Goal: Task Accomplishment & Management: Manage account settings

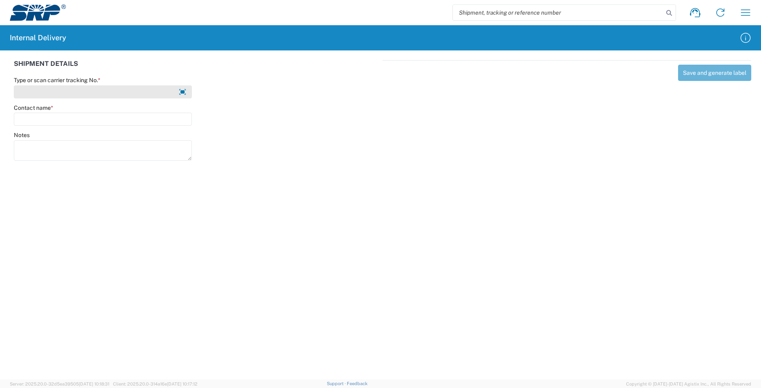
click at [38, 91] on input "Type or scan carrier tracking No. *" at bounding box center [103, 91] width 178 height 13
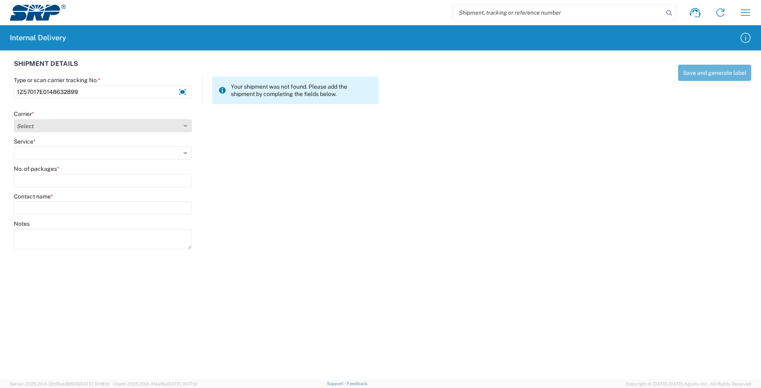
type input "1Z57017E0148632899"
click at [41, 123] on select "Select AcctPay Amazon Logistics ATI Trucking BC Dimerco Logistics Empire Southw…" at bounding box center [103, 125] width 178 height 13
select select "12"
click at [14, 119] on select "Select AcctPay Amazon Logistics ATI Trucking BC Dimerco Logistics Empire Southw…" at bounding box center [103, 125] width 178 height 13
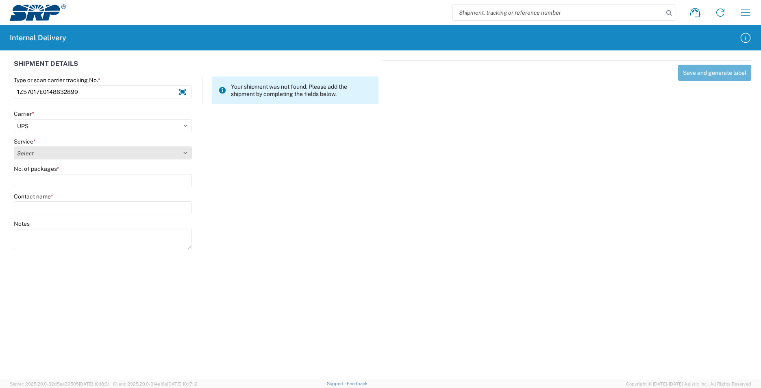
click at [23, 147] on select "Select 2nd Day Air 2nd Day Air A.M. 3 Day Select Basic BOUND PRINTED MATTER, UP…" at bounding box center [103, 152] width 178 height 13
select select "43"
click at [22, 155] on select "Select 2nd Day Air 2nd Day Air A.M. 3 Day Select Basic BOUND PRINTED MATTER, UP…" at bounding box center [103, 152] width 178 height 13
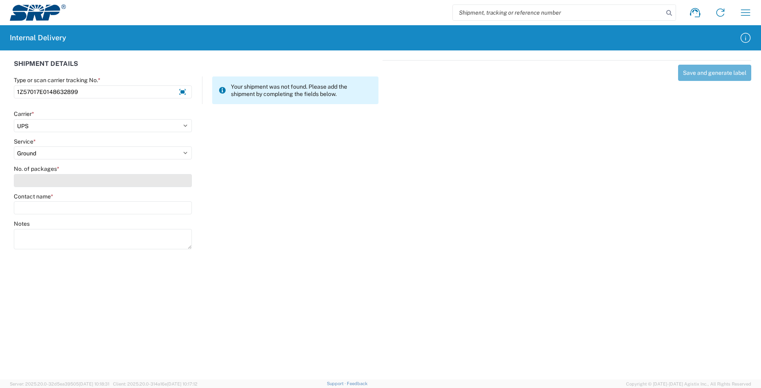
click at [23, 175] on input "No. of packages *" at bounding box center [103, 180] width 178 height 13
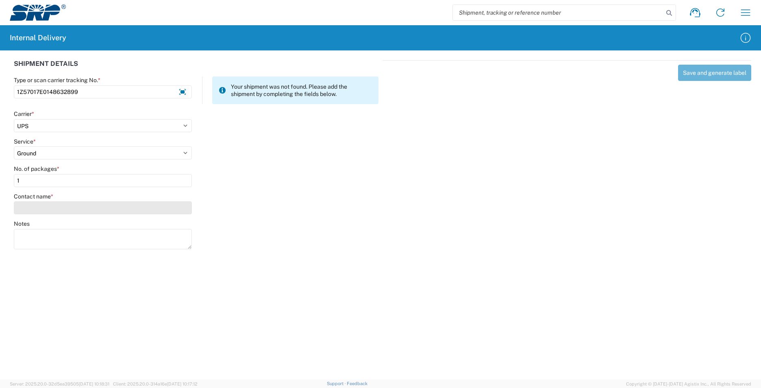
type input "1"
click at [29, 206] on input "Contact name *" at bounding box center [103, 207] width 178 height 13
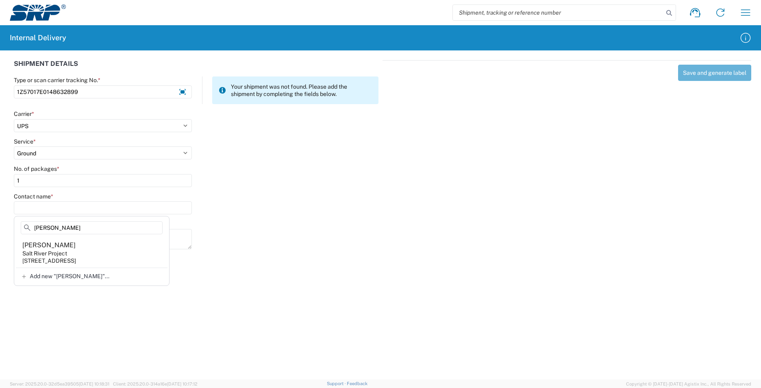
type input "[PERSON_NAME]"
click at [93, 254] on agx-address-suggestion-item "[PERSON_NAME] Salt River Project [STREET_ADDRESS]" at bounding box center [92, 252] width 152 height 30
type input "[PERSON_NAME]"
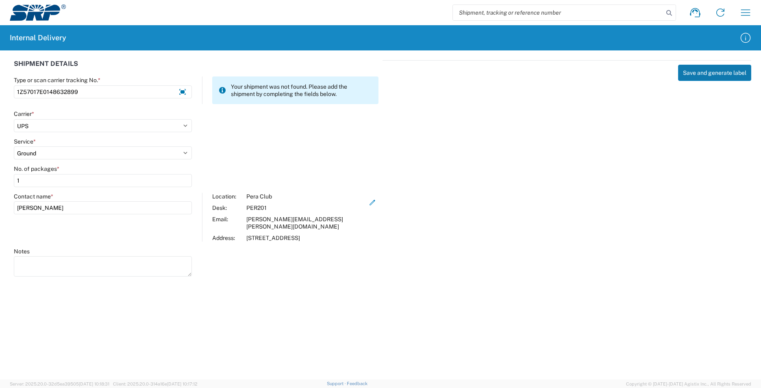
click at [706, 73] on button "Save and generate label" at bounding box center [714, 73] width 73 height 16
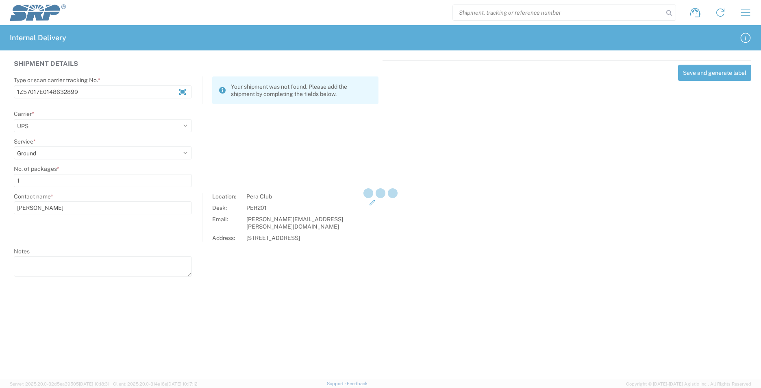
select select
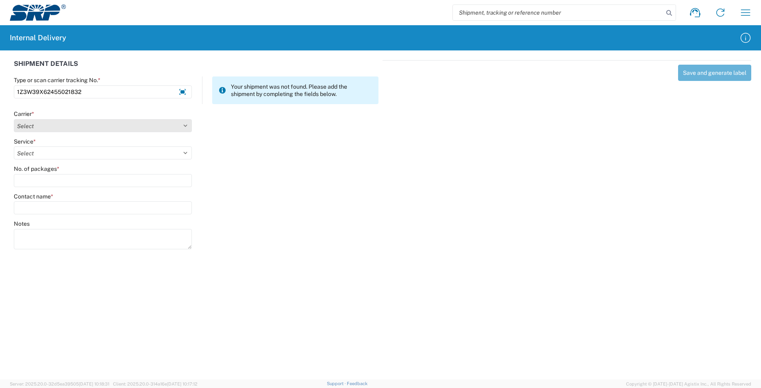
type input "1Z3W39X62455021832"
click at [31, 126] on select "Select AcctPay Amazon Logistics ATI Trucking BC Dimerco Logistics Empire Southw…" at bounding box center [103, 125] width 178 height 13
select select "12"
click at [14, 119] on select "Select AcctPay Amazon Logistics ATI Trucking BC Dimerco Logistics Empire Southw…" at bounding box center [103, 125] width 178 height 13
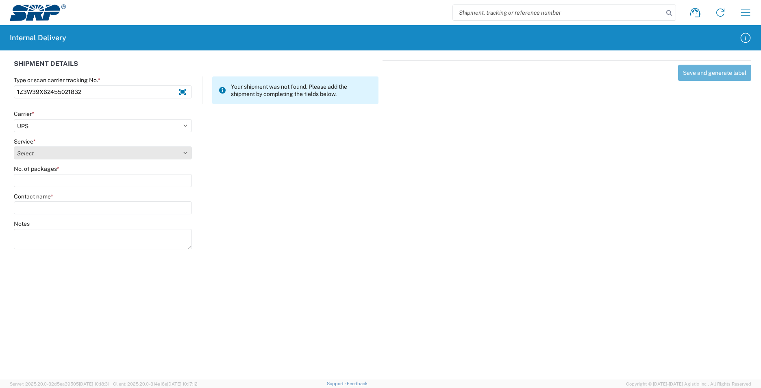
click at [28, 150] on select "Select 2nd Day Air 2nd Day Air A.M. 3 Day Select Basic BOUND PRINTED MATTER, UP…" at bounding box center [103, 152] width 178 height 13
select select "43"
click at [14, 146] on select "Select 2nd Day Air 2nd Day Air A.M. 3 Day Select Basic BOUND PRINTED MATTER, UP…" at bounding box center [103, 152] width 178 height 13
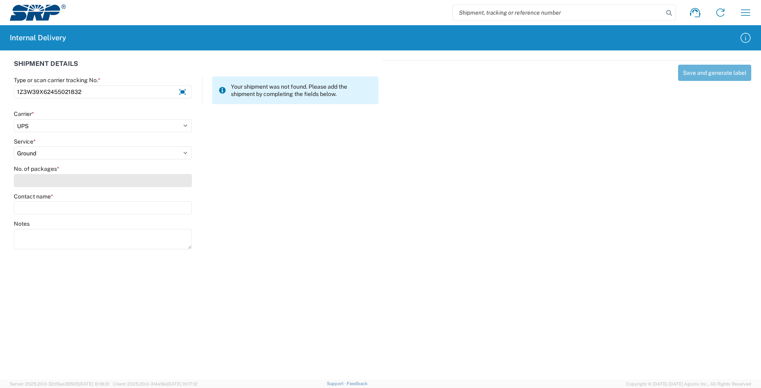
click at [38, 183] on input "No. of packages *" at bounding box center [103, 180] width 178 height 13
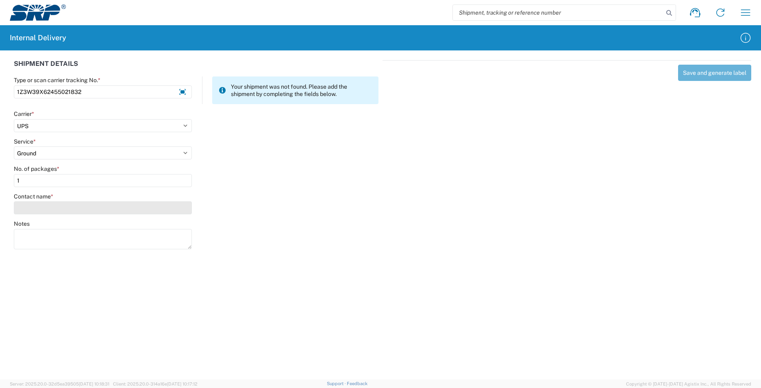
type input "1"
click at [42, 210] on input "Contact name *" at bounding box center [103, 207] width 178 height 13
type input "[PERSON_NAME]"
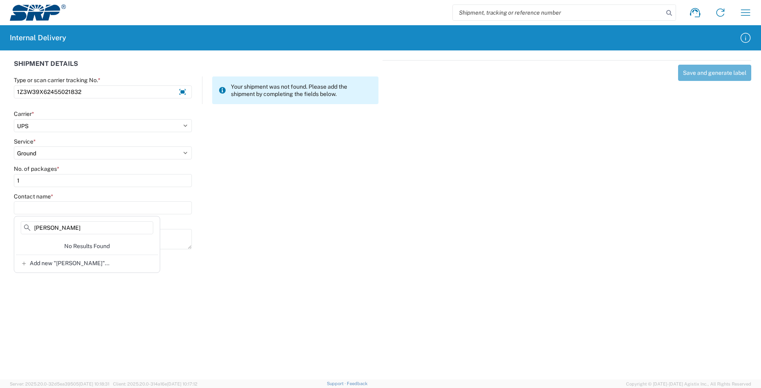
drag, startPoint x: 50, startPoint y: 225, endPoint x: -10, endPoint y: 224, distance: 60.1
click at [0, 224] on html "Shipment request Shipment tracking Internal delivery Transit update My profile …" at bounding box center [380, 194] width 761 height 388
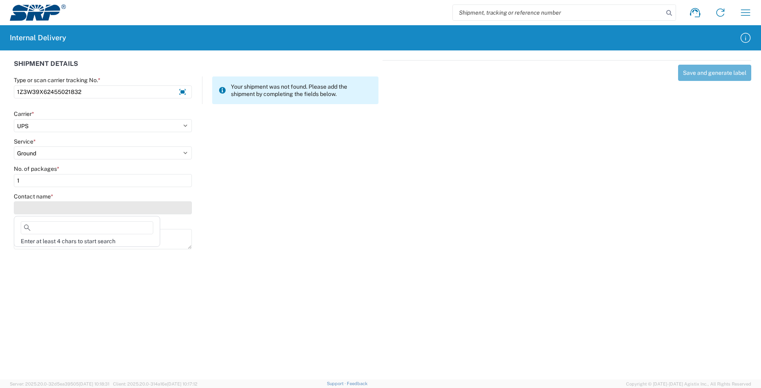
click at [26, 208] on input "Contact name *" at bounding box center [103, 207] width 178 height 13
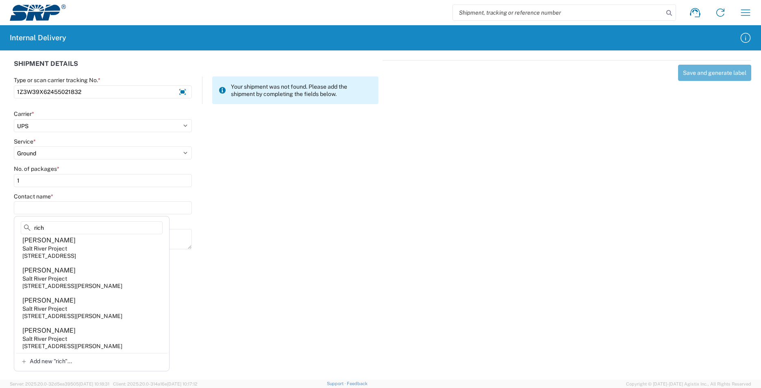
scroll to position [1461, 0]
drag, startPoint x: 33, startPoint y: 230, endPoint x: 39, endPoint y: 230, distance: 6.1
click at [33, 230] on input "rich" at bounding box center [92, 227] width 142 height 13
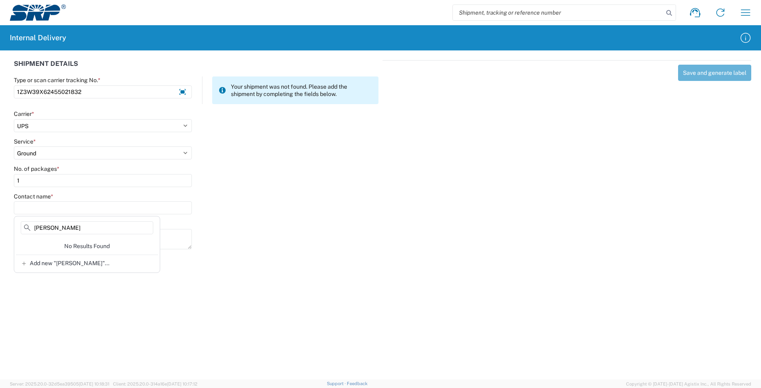
type input "[PERSON_NAME]"
click at [57, 262] on span "Add new "[PERSON_NAME]"..." at bounding box center [70, 262] width 80 height 7
type input "[PERSON_NAME]"
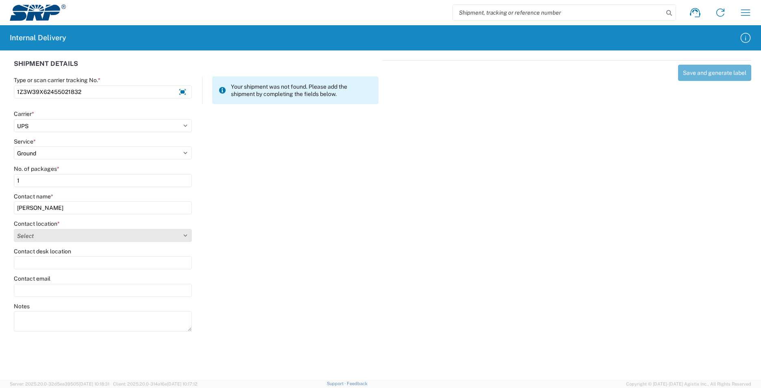
click at [24, 233] on select "Select [GEOGRAPHIC_DATA] Facility 27th [GEOGRAPHIC_DATA] [GEOGRAPHIC_DATA] [PER…" at bounding box center [103, 235] width 178 height 13
select select "54818"
click at [14, 229] on select "Select [GEOGRAPHIC_DATA] Facility 27th [GEOGRAPHIC_DATA] [GEOGRAPHIC_DATA] [PER…" at bounding box center [103, 235] width 178 height 13
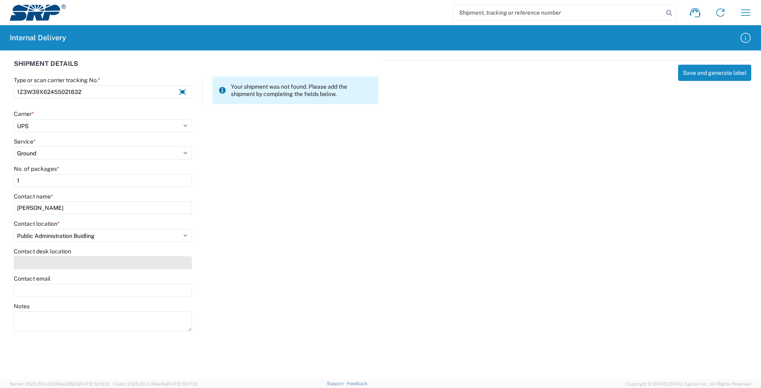
click at [31, 265] on input "Contact desk location" at bounding box center [103, 262] width 178 height 13
type input "PAB25T"
click at [720, 72] on button "Save and generate label" at bounding box center [714, 73] width 73 height 16
select select
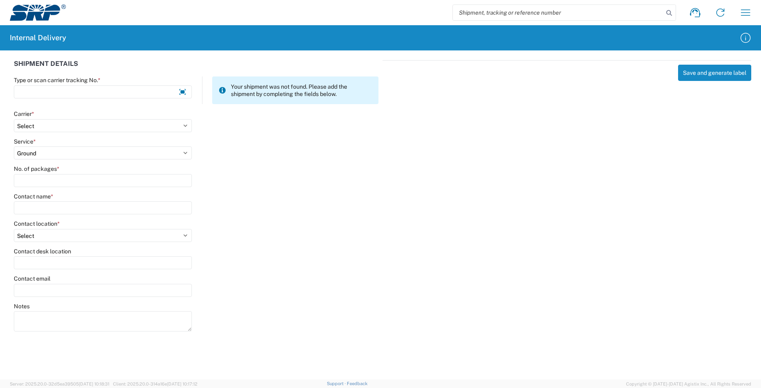
select select
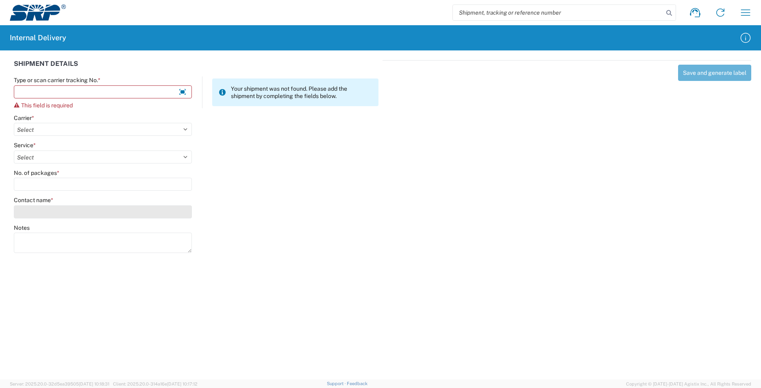
click at [41, 213] on input "Contact name *" at bounding box center [103, 211] width 178 height 13
type input "e"
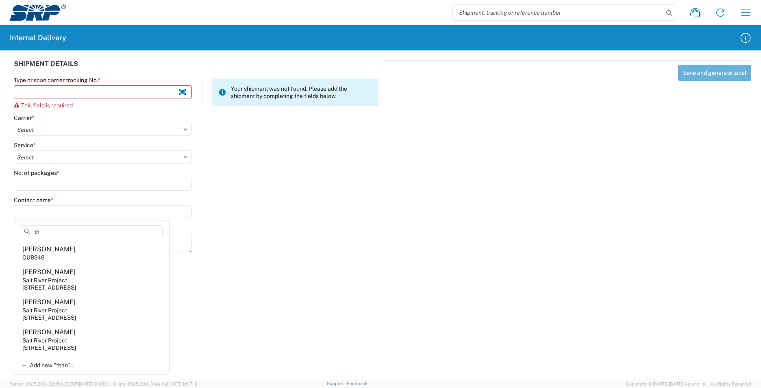
type input "t"
type input "[PERSON_NAME]"
click at [418, 210] on div "Save and generate label" at bounding box center [566, 155] width 368 height 190
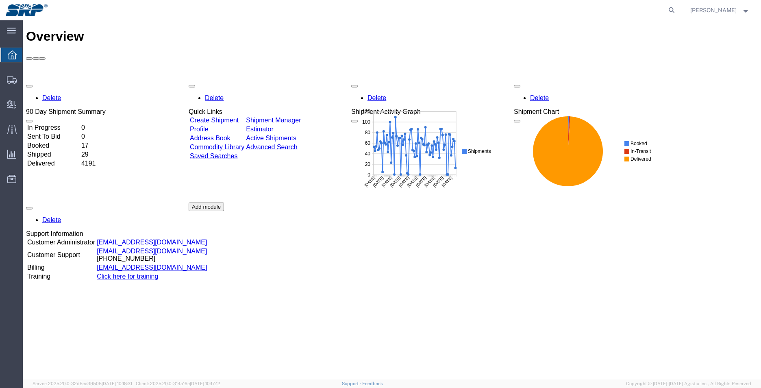
click at [230, 134] on link "Address Book" at bounding box center [210, 137] width 41 height 7
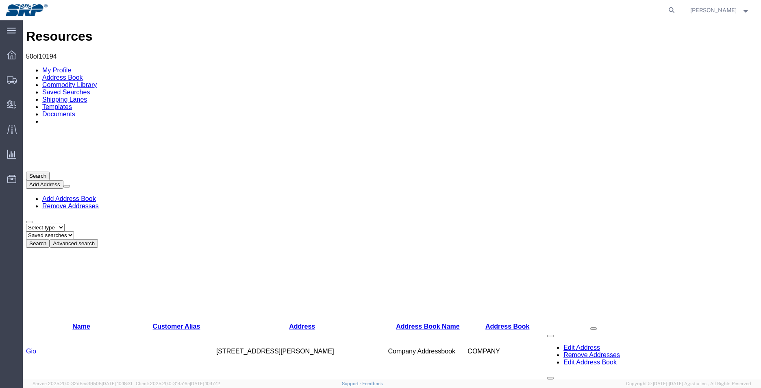
click at [65, 223] on select "Select type ALL COMPANY LOCATION OTHER PERSONAL SHARED" at bounding box center [45, 227] width 39 height 8
select select "COMPANY"
click at [26, 223] on select "Select type ALL COMPANY LOCATION OTHER PERSONAL SHARED" at bounding box center [45, 227] width 39 height 8
click at [98, 239] on button "Advanced search" at bounding box center [74, 243] width 48 height 9
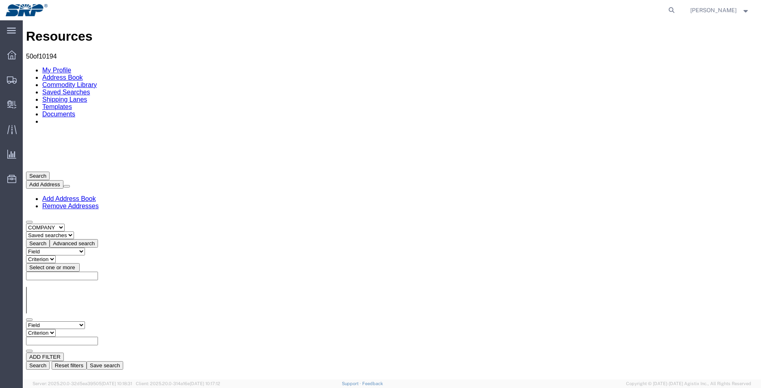
click at [85, 321] on select "Field Address Book Name City Company Name Contact Name Country CustomerAlias DP…" at bounding box center [55, 325] width 59 height 8
select select "addrssBookName"
click at [26, 321] on select "Field Address Book Name City Company Name Contact Name Country CustomerAlias DP…" at bounding box center [55, 325] width 59 height 8
click at [98, 336] on input "text" at bounding box center [62, 340] width 72 height 9
type input "[PERSON_NAME]"
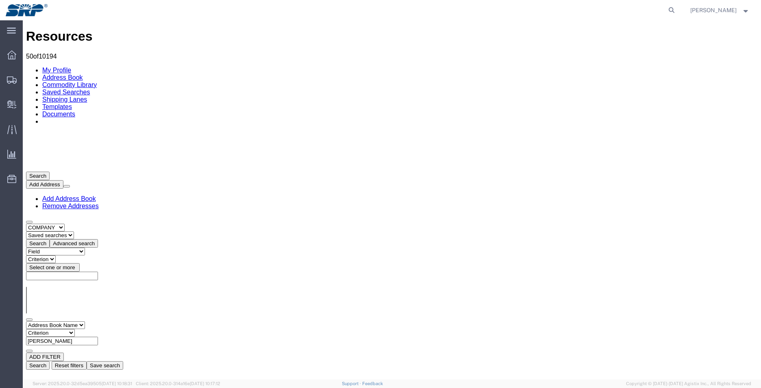
click at [50, 361] on button "Search" at bounding box center [38, 365] width 24 height 9
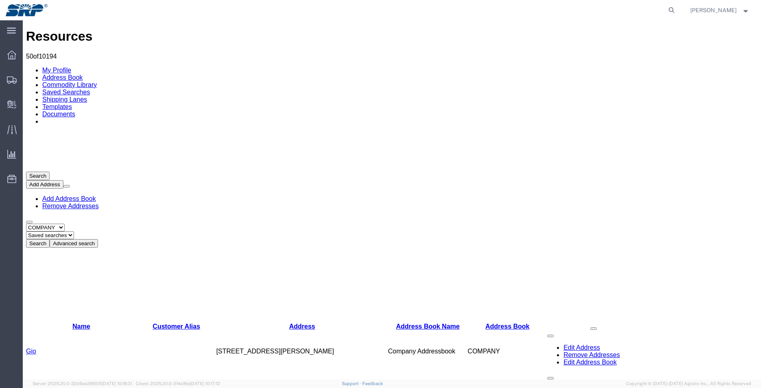
click at [98, 239] on button "Advanced search" at bounding box center [74, 243] width 48 height 9
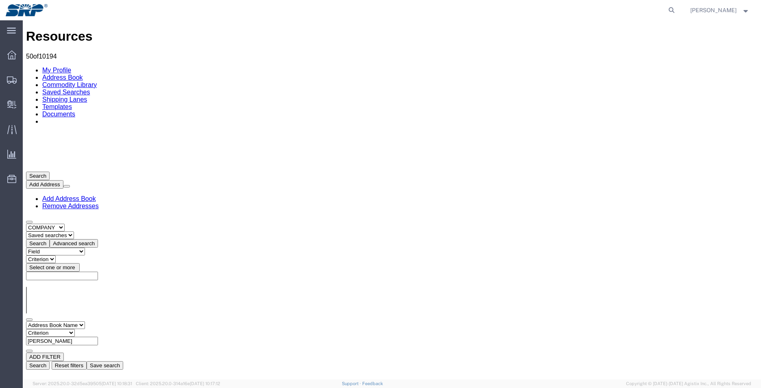
click at [75, 329] on select "Criterion contains does not contain is is blank is not blank starts with" at bounding box center [50, 333] width 49 height 8
click at [50, 361] on button "Search" at bounding box center [38, 365] width 24 height 9
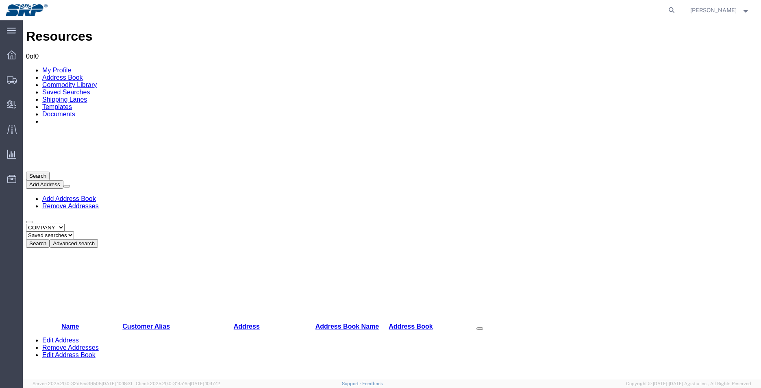
click at [98, 239] on button "Advanced search" at bounding box center [74, 243] width 48 height 9
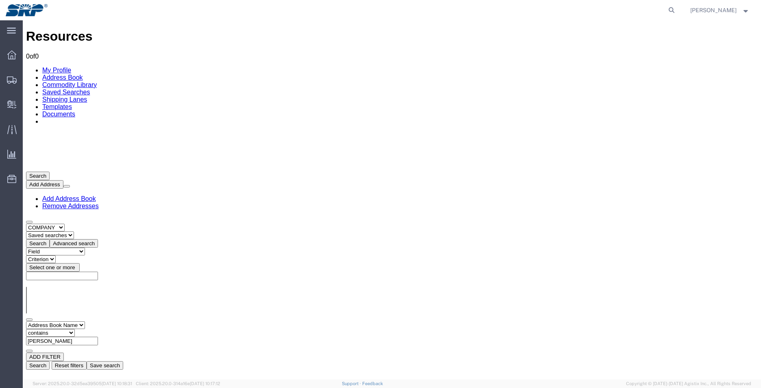
click at [75, 329] on select "Criterion contains does not contain is is blank is not blank starts with" at bounding box center [50, 333] width 49 height 8
select select "startswith"
click at [75, 329] on select "Criterion contains does not contain is is blank is not blank starts with" at bounding box center [50, 333] width 49 height 8
click at [50, 361] on button "Search" at bounding box center [38, 365] width 24 height 9
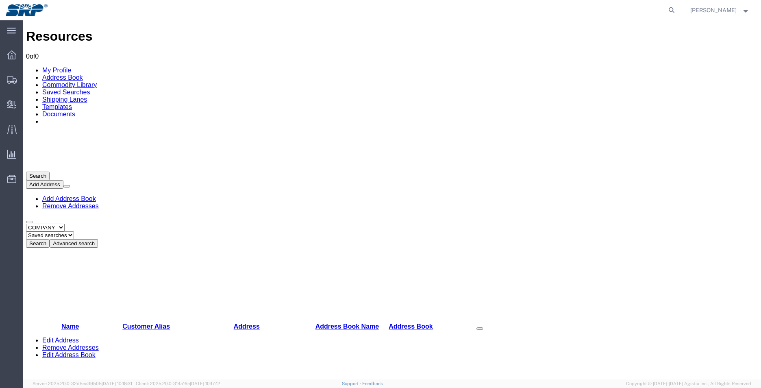
click at [65, 223] on select "Select type ALL COMPANY LOCATION OTHER PERSONAL SHARED" at bounding box center [45, 227] width 39 height 8
select select "ALL"
click at [26, 223] on select "Select type ALL COMPANY LOCATION OTHER PERSONAL SHARED" at bounding box center [45, 227] width 39 height 8
click at [98, 239] on button "Advanced search" at bounding box center [74, 243] width 48 height 9
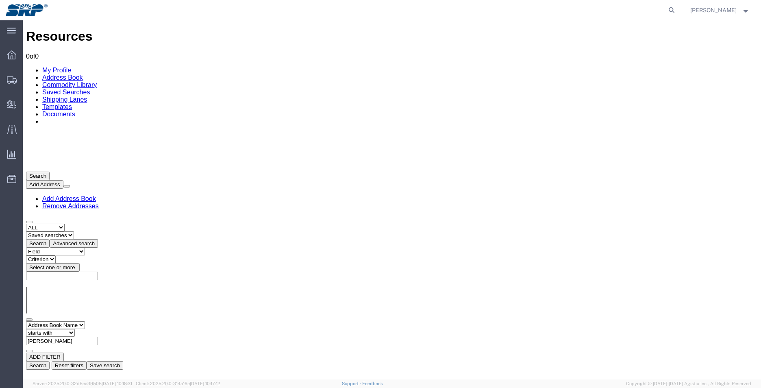
click at [85, 321] on select "Field Address Book Name City Company Name Contact Name Country CustomerAlias DP…" at bounding box center [55, 325] width 59 height 8
select select "contactName"
click at [26, 321] on select "Field Address Book Name City Company Name Contact Name Country CustomerAlias DP…" at bounding box center [55, 325] width 59 height 8
click at [98, 336] on input "text" at bounding box center [62, 340] width 72 height 9
type input "[PERSON_NAME]"
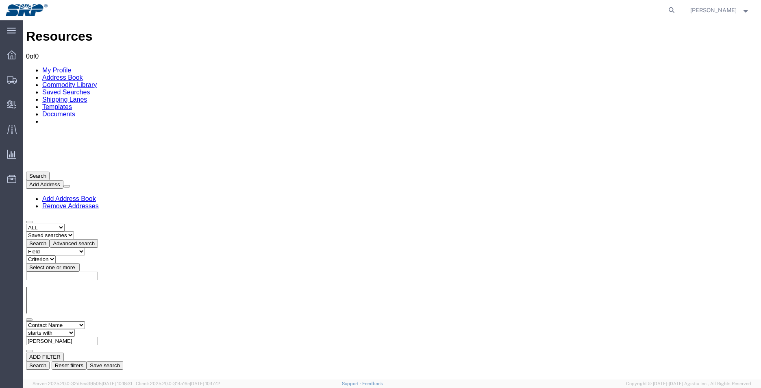
click at [50, 361] on button "Search" at bounding box center [38, 365] width 24 height 9
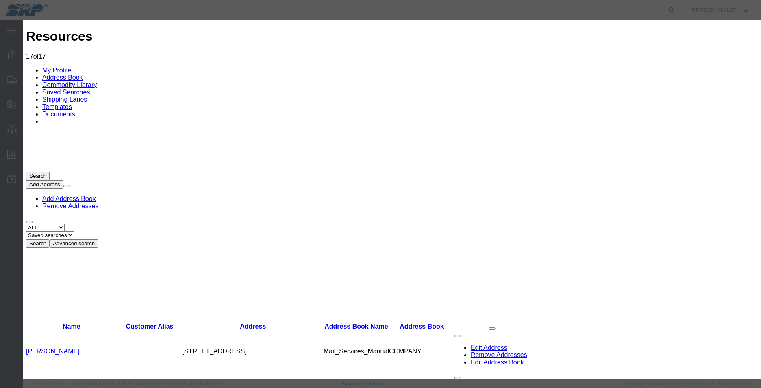
drag, startPoint x: 254, startPoint y: 97, endPoint x: 275, endPoint y: 95, distance: 20.5
type input "[PERSON_NAME]"
type input "Rich"
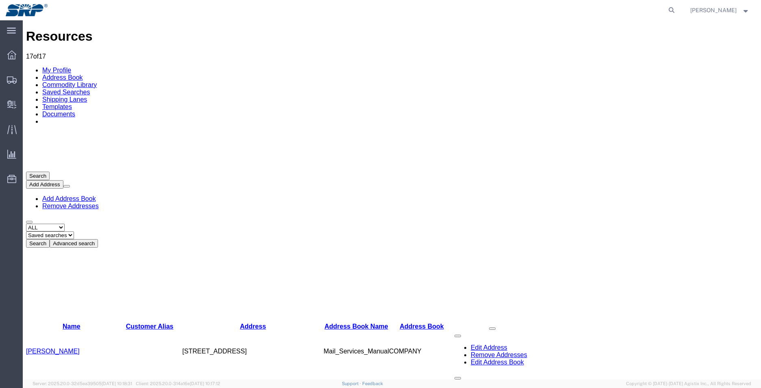
click at [98, 239] on button "Advanced search" at bounding box center [74, 243] width 48 height 9
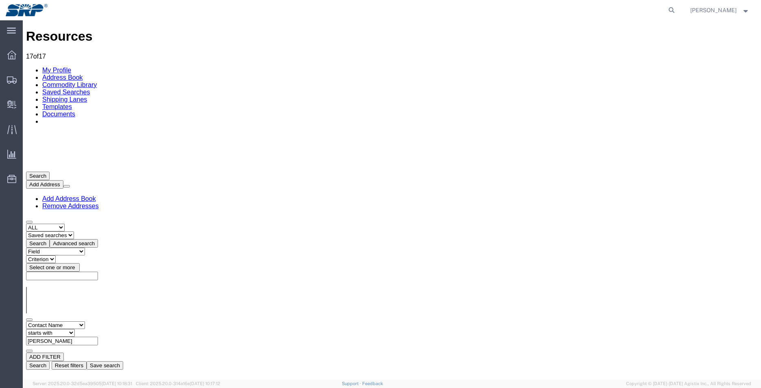
drag, startPoint x: 351, startPoint y: 376, endPoint x: 608, endPoint y: 358, distance: 257.8
drag, startPoint x: 608, startPoint y: 358, endPoint x: 649, endPoint y: 359, distance: 41.5
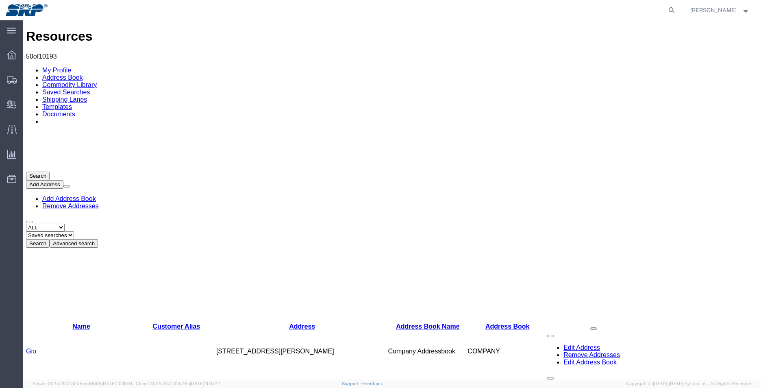
click at [98, 239] on button "Advanced search" at bounding box center [74, 243] width 48 height 9
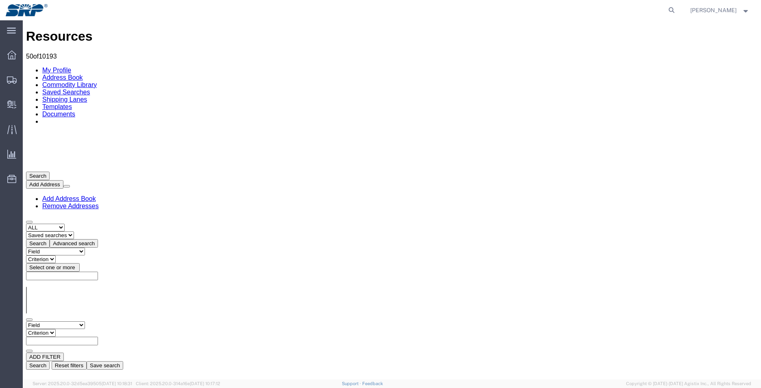
click at [85, 321] on select "Field Address Book Name City Company Name Contact Name Country CustomerAlias DP…" at bounding box center [55, 325] width 59 height 8
select select "contactName"
click at [26, 321] on select "Field Address Book Name City Company Name Contact Name Country CustomerAlias DP…" at bounding box center [55, 325] width 59 height 8
click at [75, 329] on select "Criterion contains does not contain is is blank is not blank starts with" at bounding box center [50, 333] width 49 height 8
select select "startswith"
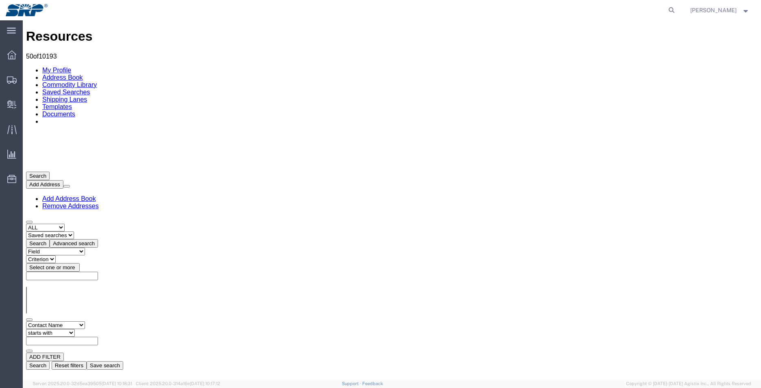
click at [75, 329] on select "Criterion contains does not contain is is blank is not blank starts with" at bounding box center [50, 333] width 49 height 8
type input "[PERSON_NAME]"
click at [50, 361] on button "Search" at bounding box center [38, 365] width 24 height 9
